Goal: Task Accomplishment & Management: Use online tool/utility

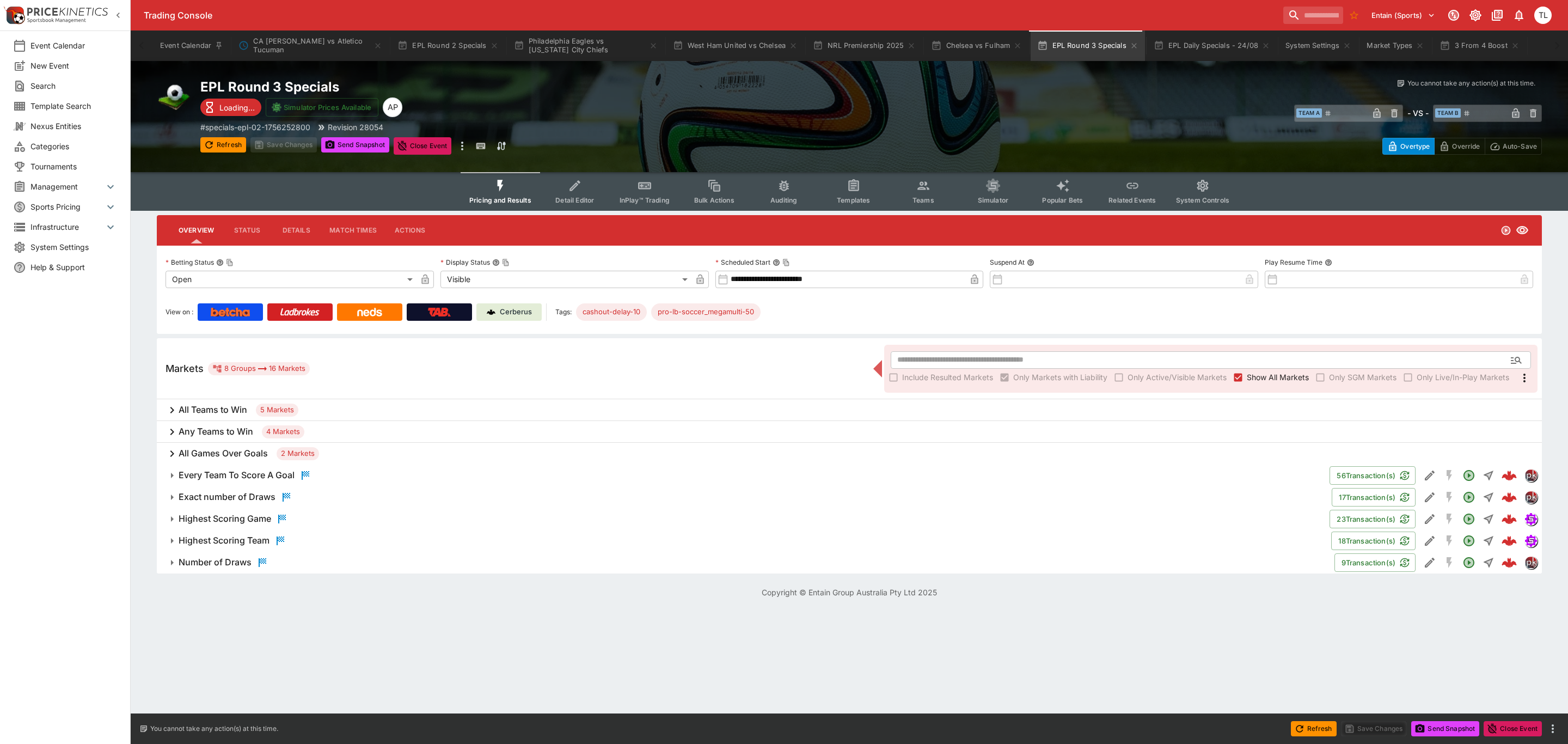
click at [48, 202] on span "Sports Pricing" at bounding box center [68, 206] width 74 height 11
click at [47, 189] on span "Management" at bounding box center [68, 186] width 74 height 11
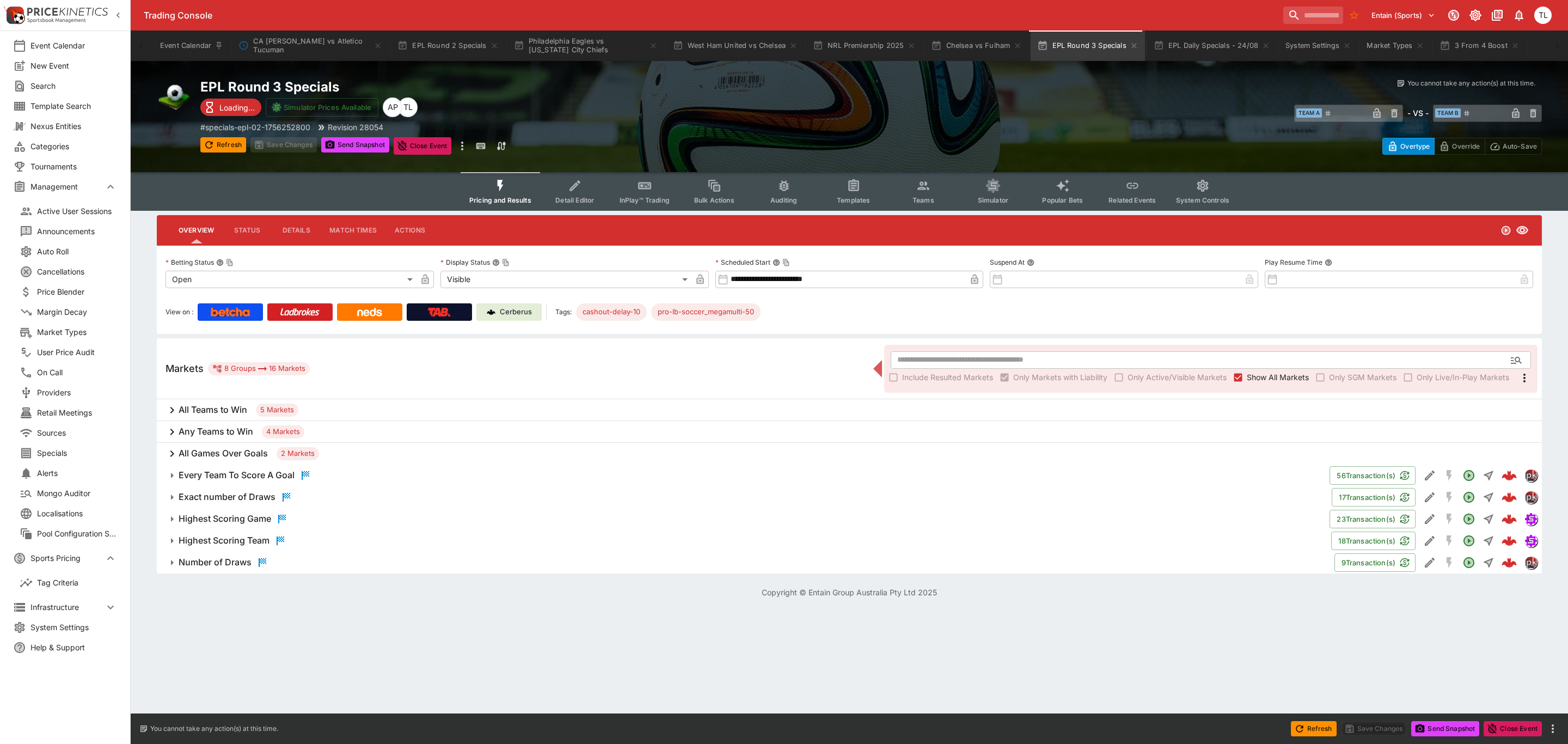
click at [61, 331] on span "Market Types" at bounding box center [77, 331] width 80 height 11
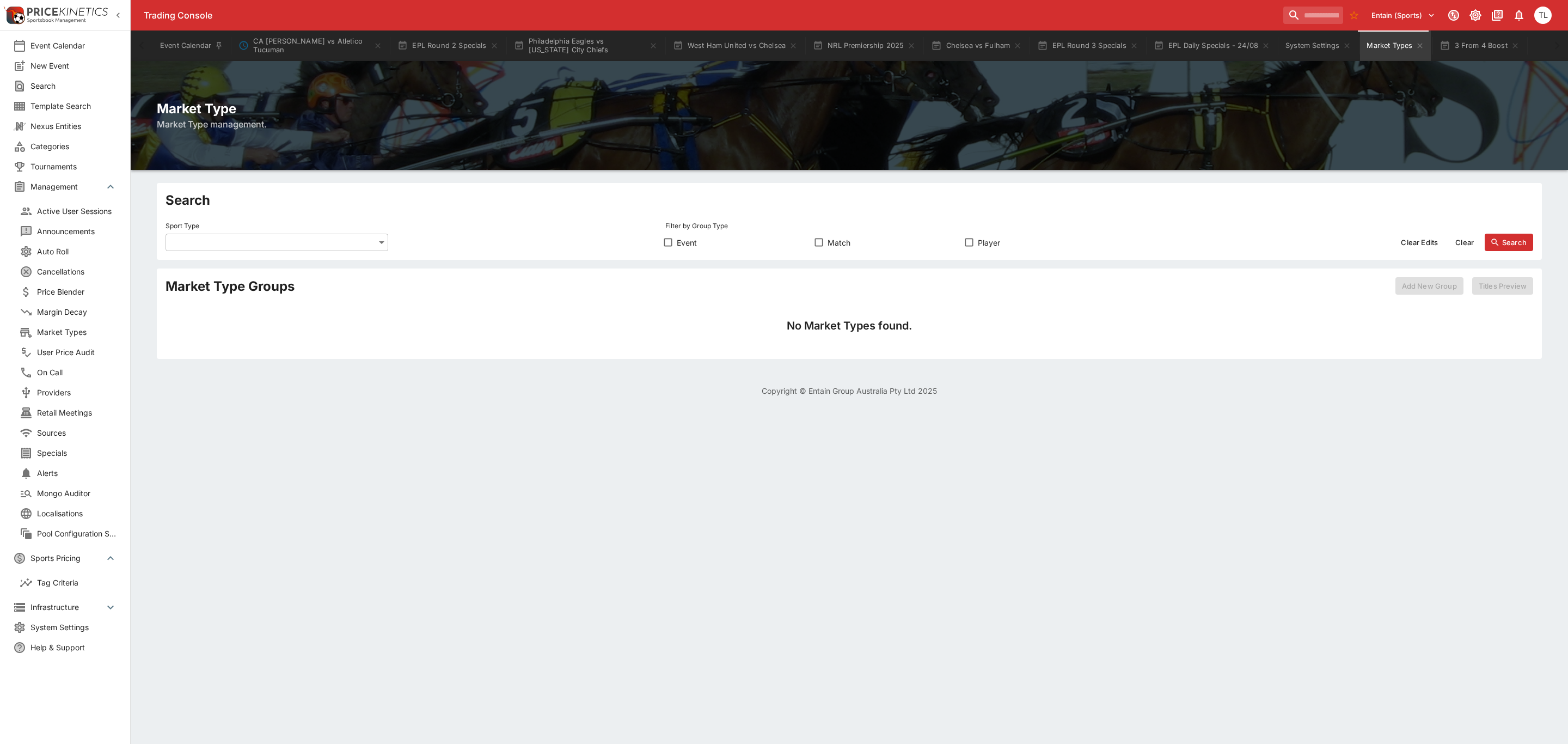
click at [174, 249] on body "Trading Console Entain (Sports) 1 TL Event Calendar New Event Search Template S…" at bounding box center [784, 205] width 1568 height 409
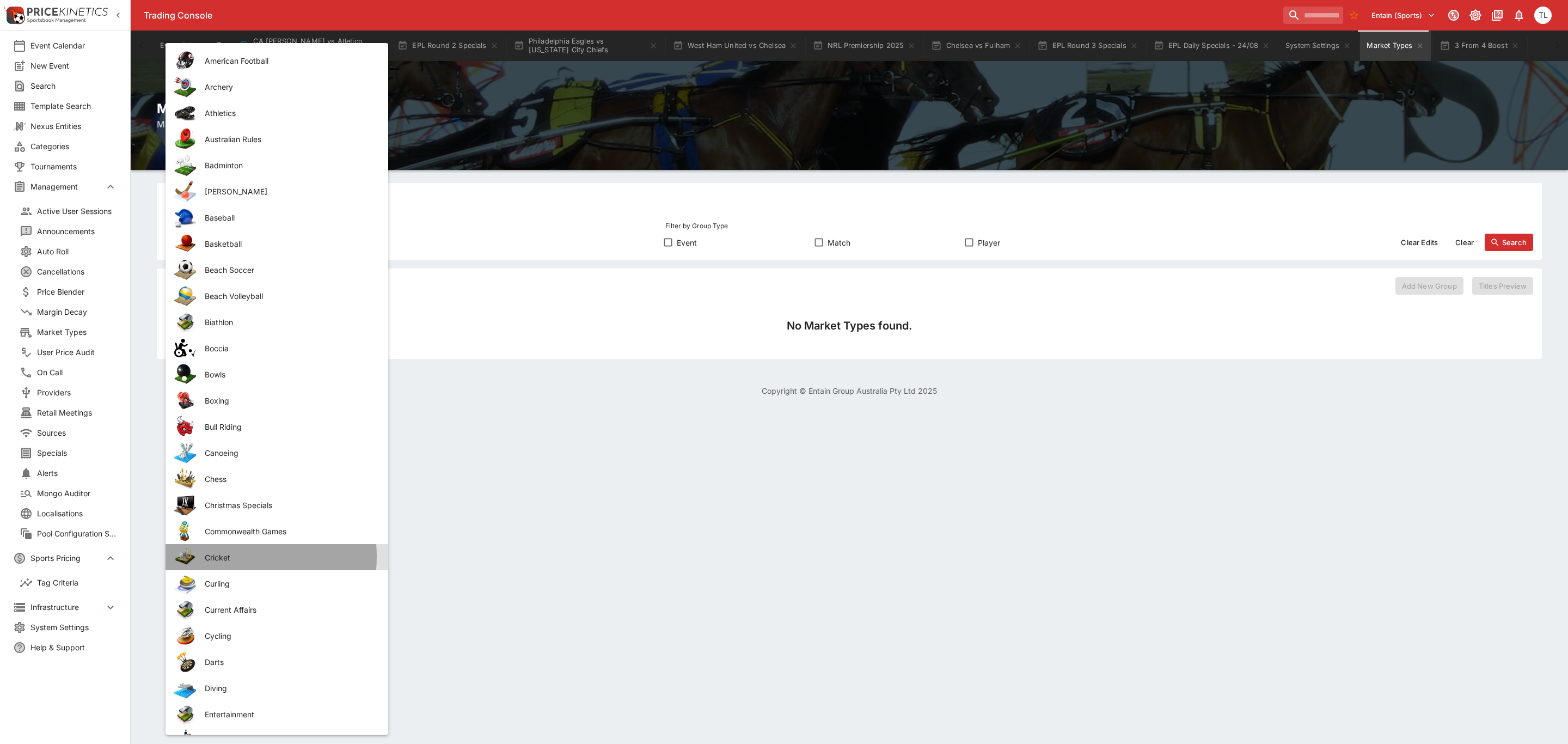
click at [234, 555] on span "Cricket" at bounding box center [288, 556] width 166 height 11
type input "*******"
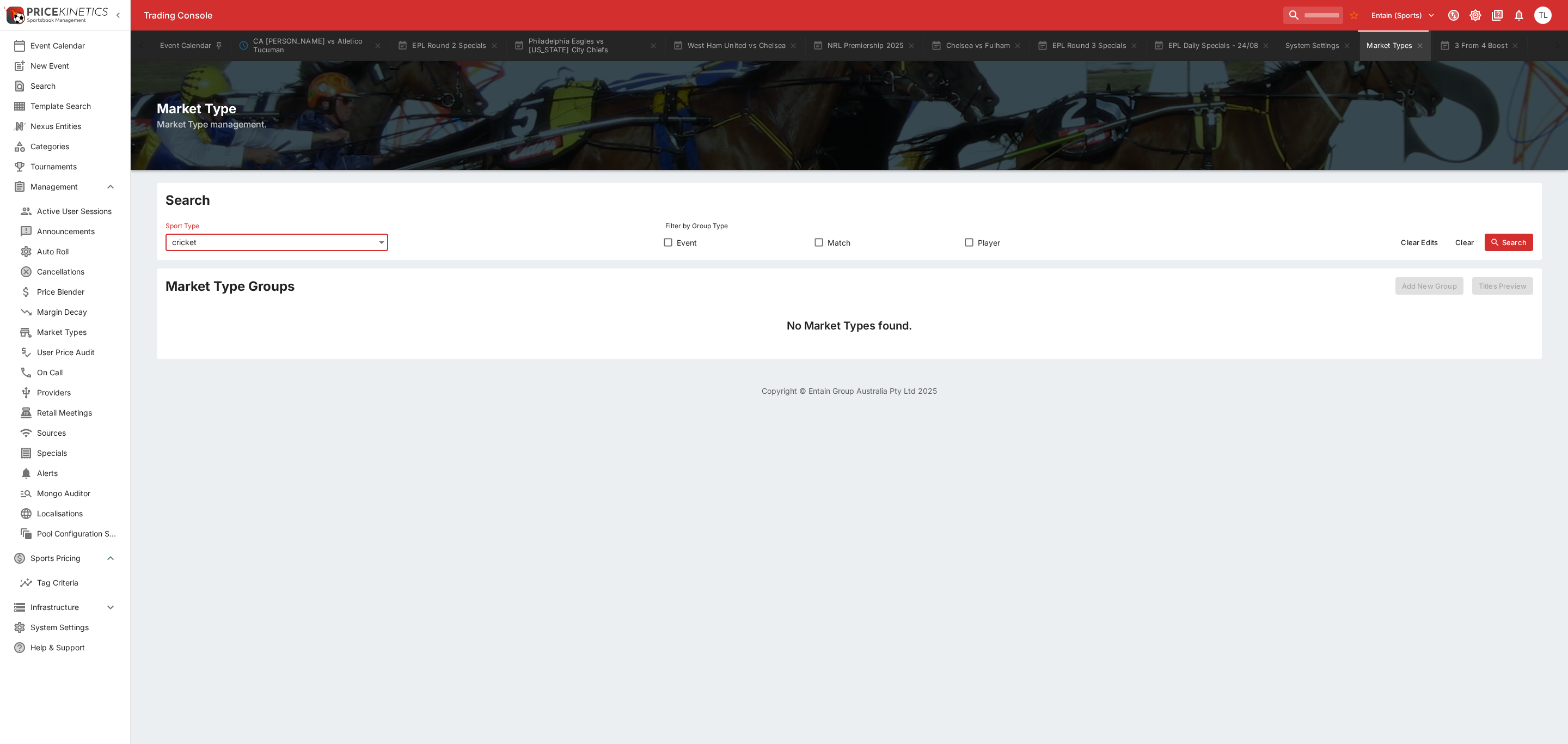
click at [1501, 239] on button "Search" at bounding box center [1508, 242] width 49 height 17
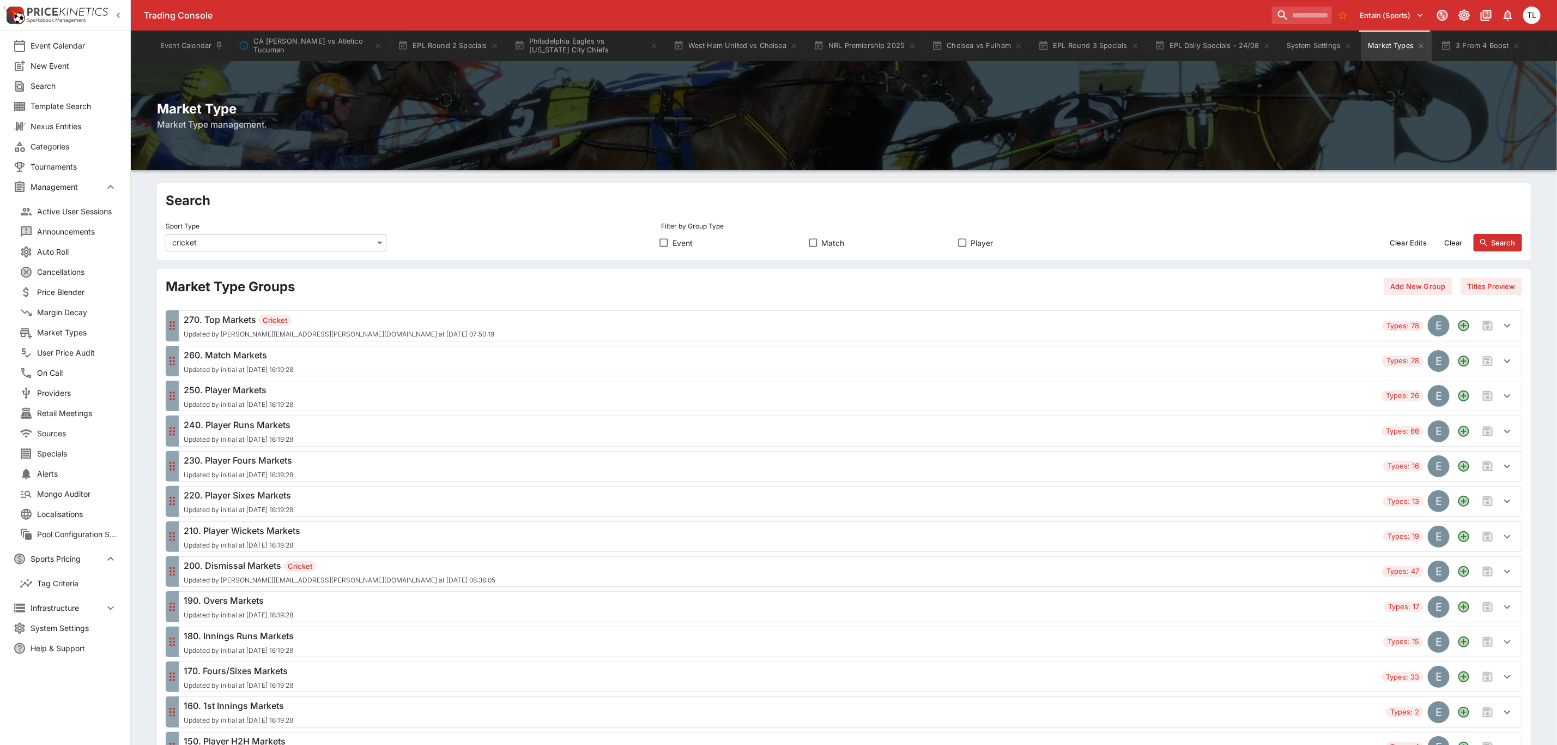
click at [1418, 285] on button "Add New Group" at bounding box center [1418, 285] width 68 height 17
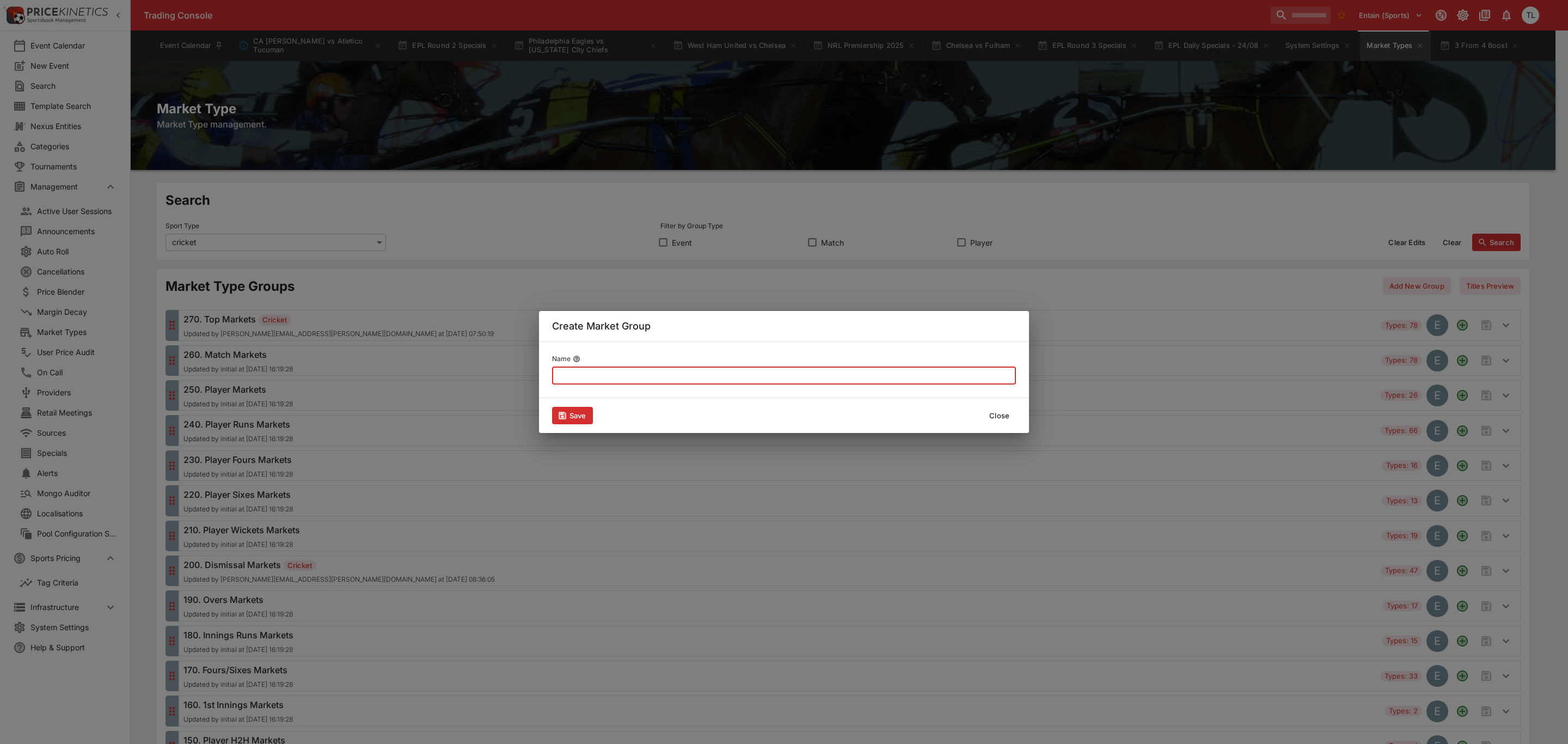
click at [717, 382] on input "text" at bounding box center [784, 374] width 463 height 17
type input "*********"
click at [566, 414] on icon "button" at bounding box center [562, 415] width 10 height 10
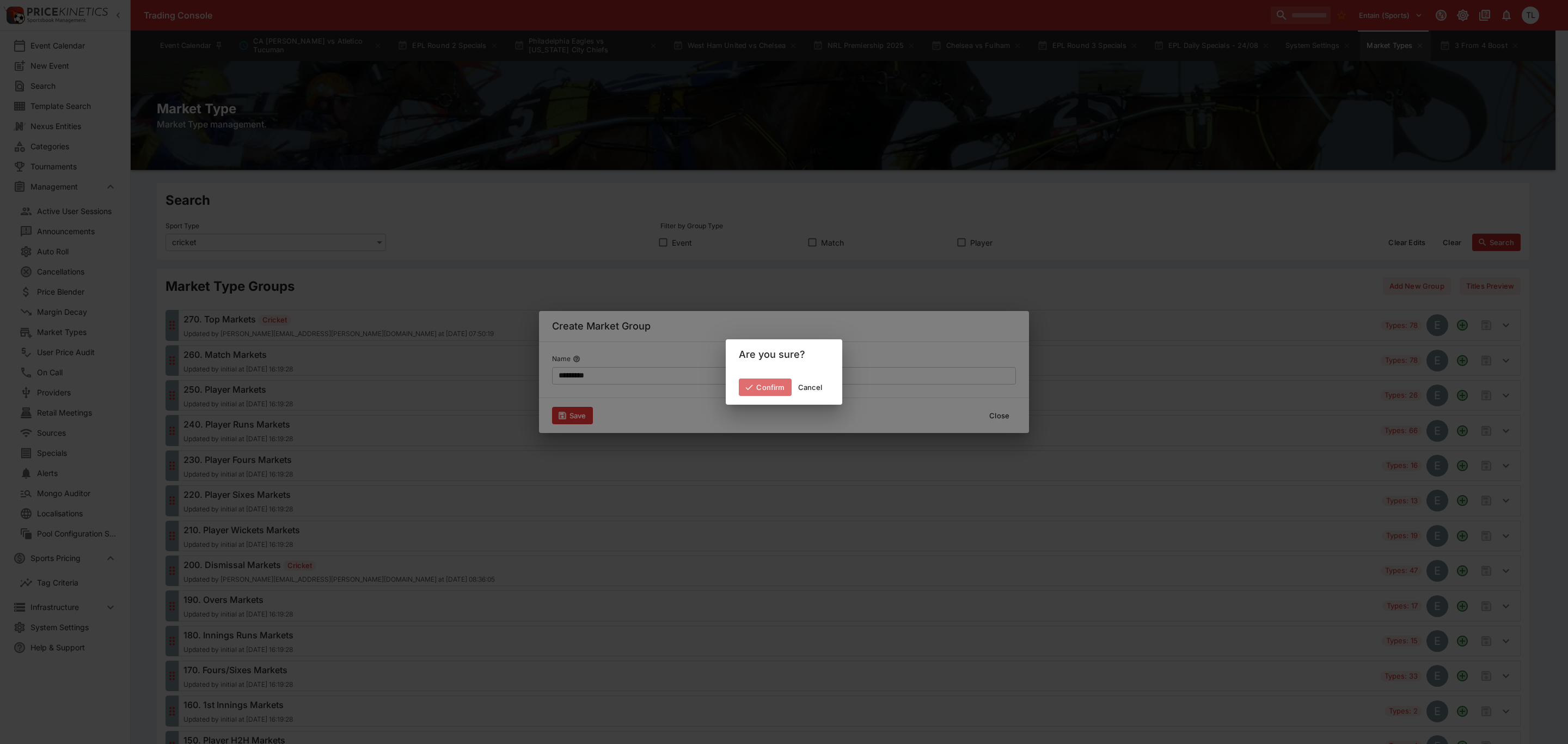
click at [759, 387] on button "Confirm" at bounding box center [765, 386] width 52 height 17
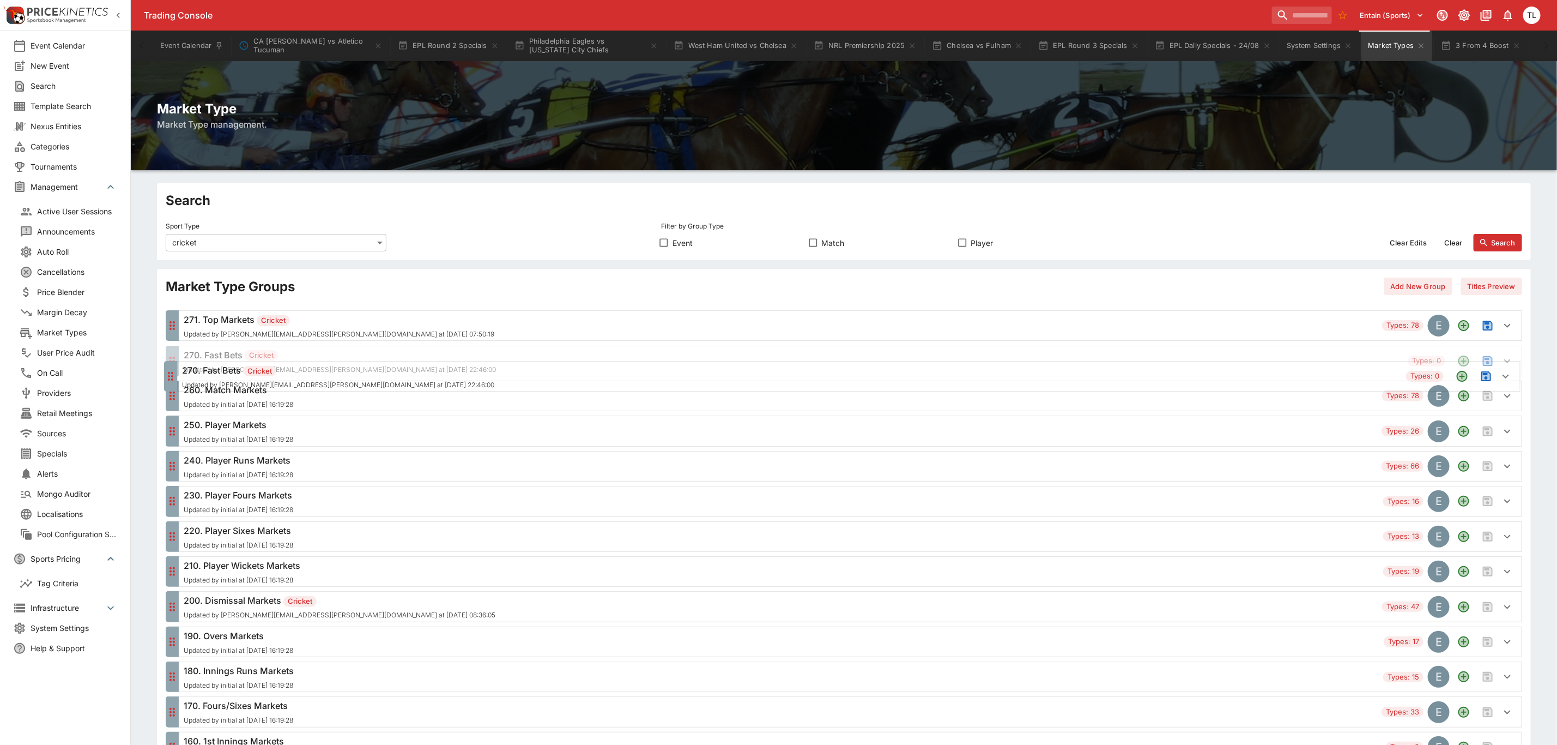
drag, startPoint x: 172, startPoint y: 324, endPoint x: 171, endPoint y: 375, distance: 50.7
click at [1490, 358] on icon "Save changes to the Market Type group" at bounding box center [1488, 361] width 8 height 8
click at [648, 355] on div "270. Fast Bets Cricket Updated by [PERSON_NAME][EMAIL_ADDRESS][PERSON_NAME][DOM…" at bounding box center [794, 360] width 1220 height 25
